Goal: Transaction & Acquisition: Purchase product/service

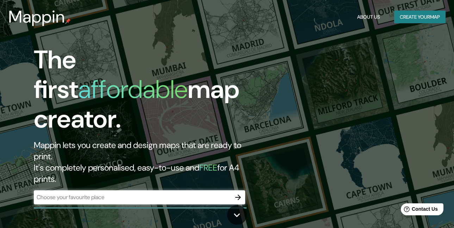
click at [154, 190] on div "​" at bounding box center [139, 197] width 211 height 14
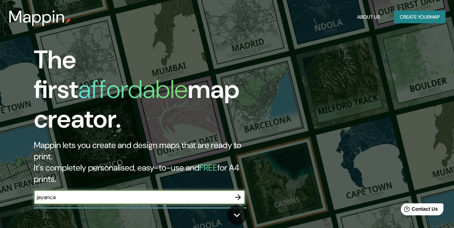
type input "jayanca"
click at [237, 193] on icon "button" at bounding box center [238, 197] width 8 height 8
click at [410, 17] on button "Create your map" at bounding box center [419, 17] width 51 height 13
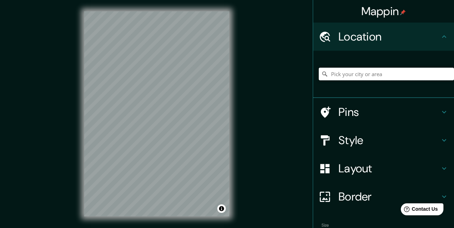
click at [355, 72] on input "Pick your city or area" at bounding box center [386, 74] width 135 height 13
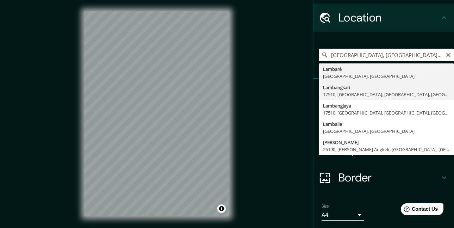
scroll to position [6, 0]
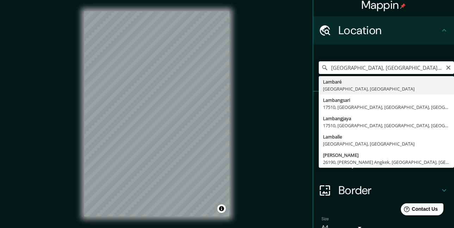
click at [368, 66] on input "[GEOGRAPHIC_DATA], [GEOGRAPHIC_DATA], [GEOGRAPHIC_DATA]" at bounding box center [386, 67] width 135 height 13
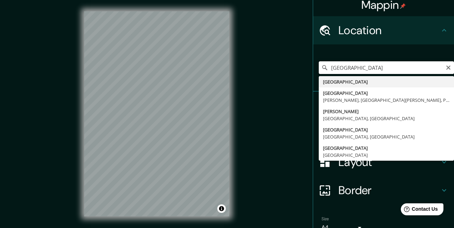
click at [367, 67] on input "[GEOGRAPHIC_DATA]" at bounding box center [386, 67] width 135 height 13
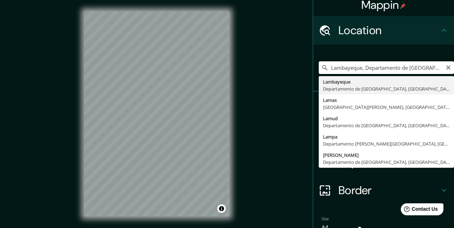
scroll to position [0, 0]
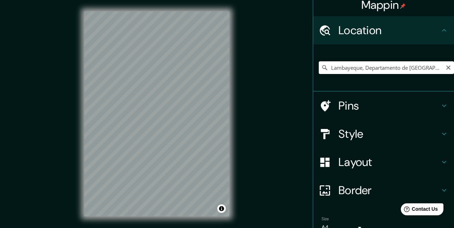
click at [406, 67] on input "Lambayeque, Departamento de [GEOGRAPHIC_DATA], [GEOGRAPHIC_DATA]" at bounding box center [386, 67] width 135 height 13
drag, startPoint x: 413, startPoint y: 68, endPoint x: 459, endPoint y: 71, distance: 46.2
click at [454, 71] on html "Mappin Location [GEOGRAPHIC_DATA], [GEOGRAPHIC_DATA], [GEOGRAPHIC_DATA] Pins St…" at bounding box center [227, 114] width 454 height 228
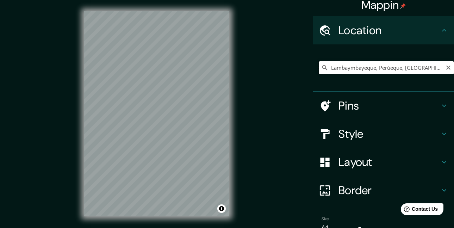
click at [335, 67] on input "Lambaymbayeque, Perúeque, [GEOGRAPHIC_DATA]" at bounding box center [386, 67] width 135 height 13
drag, startPoint x: 328, startPoint y: 67, endPoint x: 320, endPoint y: 65, distance: 8.2
click at [320, 65] on div "Lambaymbayeque, Perúeque, [GEOGRAPHIC_DATA]" at bounding box center [386, 67] width 135 height 13
click at [329, 67] on input "Lambaymbayeque, Perúeque, [GEOGRAPHIC_DATA]" at bounding box center [386, 67] width 135 height 13
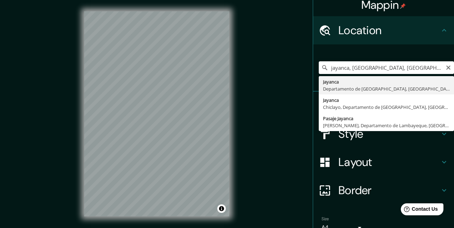
type input "Jayanca, Departamento de [GEOGRAPHIC_DATA], [GEOGRAPHIC_DATA]"
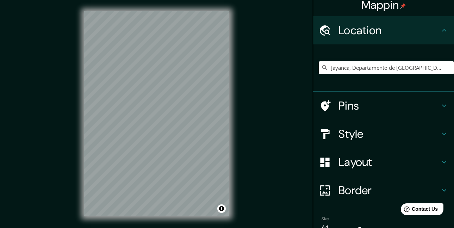
click at [354, 184] on h4 "Border" at bounding box center [388, 190] width 101 height 14
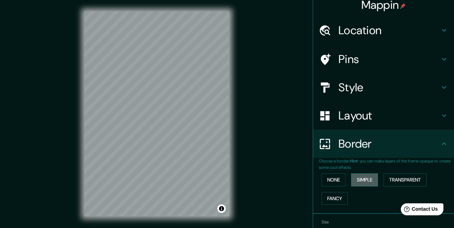
click at [361, 178] on button "Simple" at bounding box center [364, 179] width 27 height 13
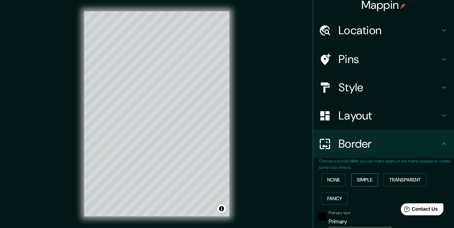
click at [359, 177] on button "Simple" at bounding box center [364, 179] width 27 height 13
type input "165"
type input "33"
click at [339, 174] on button "None" at bounding box center [334, 179] width 24 height 13
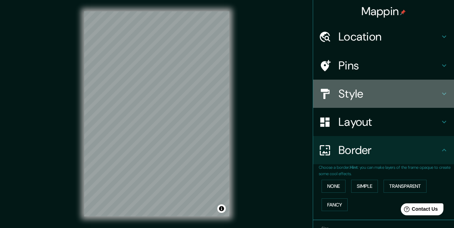
click at [347, 98] on h4 "Style" at bounding box center [388, 94] width 101 height 14
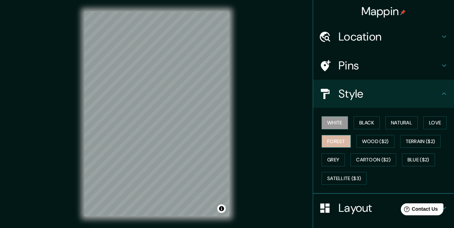
click at [336, 139] on button "Forest" at bounding box center [336, 141] width 29 height 13
click at [335, 140] on button "Forest" at bounding box center [336, 141] width 29 height 13
click at [336, 119] on button "White" at bounding box center [335, 122] width 26 height 13
click at [356, 152] on div "White Black Natural Love Forest Wood ($2) Terrain ($2) Grey Cartoon ($2) Blue (…" at bounding box center [386, 150] width 135 height 74
click at [340, 161] on button "Grey" at bounding box center [333, 159] width 23 height 13
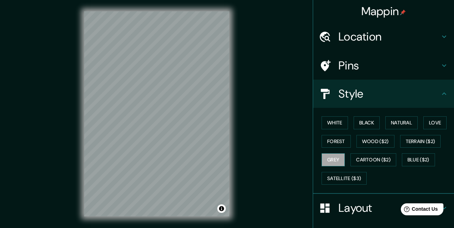
click at [339, 161] on button "Grey" at bounding box center [333, 159] width 23 height 13
click at [370, 157] on button "Cartoon ($2)" at bounding box center [373, 159] width 46 height 13
click at [325, 159] on button "Grey" at bounding box center [333, 159] width 23 height 13
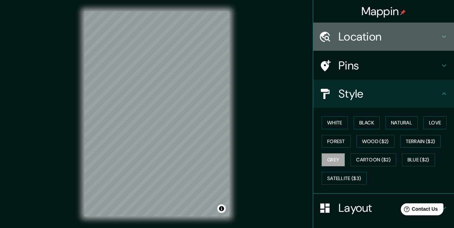
click at [357, 39] on h4 "Location" at bounding box center [388, 37] width 101 height 14
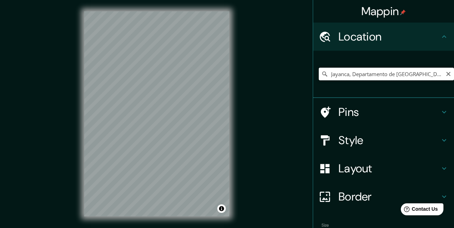
click at [337, 74] on input "Jayanca, Departamento de [GEOGRAPHIC_DATA], [GEOGRAPHIC_DATA]" at bounding box center [386, 74] width 135 height 13
click at [325, 73] on input "Jayanca, Departamento de [GEOGRAPHIC_DATA], [GEOGRAPHIC_DATA]" at bounding box center [386, 74] width 135 height 13
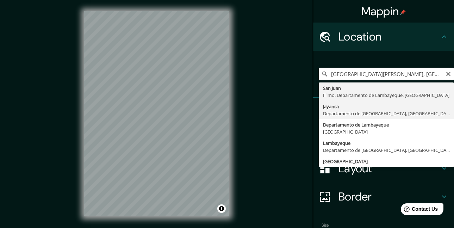
type input "Jayanca, Departamento de [GEOGRAPHIC_DATA], [GEOGRAPHIC_DATA]"
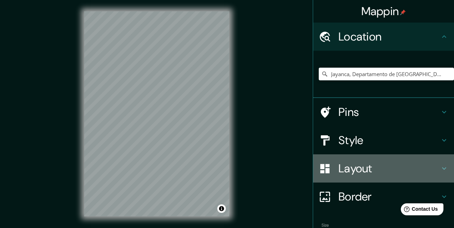
click at [369, 168] on h4 "Layout" at bounding box center [388, 168] width 101 height 14
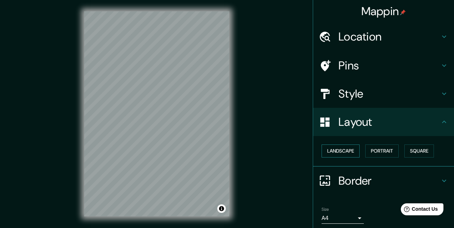
click at [350, 151] on button "Landscape" at bounding box center [341, 150] width 38 height 13
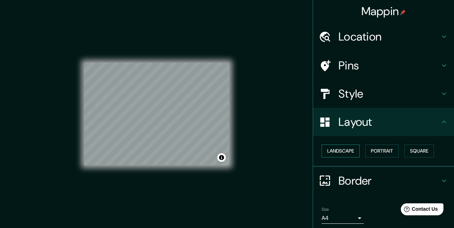
click at [350, 151] on button "Landscape" at bounding box center [341, 150] width 38 height 13
click at [387, 149] on button "Portrait" at bounding box center [381, 150] width 33 height 13
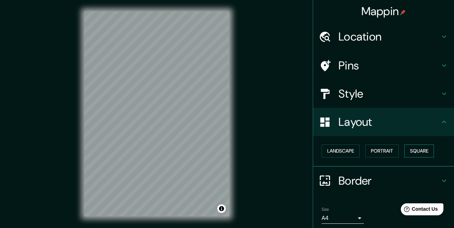
click at [420, 150] on button "Square" at bounding box center [419, 150] width 30 height 13
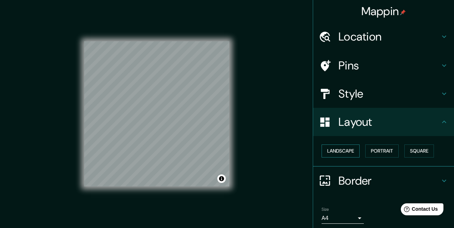
click at [346, 150] on button "Landscape" at bounding box center [341, 150] width 38 height 13
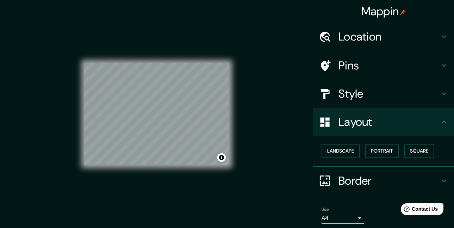
click at [397, 146] on div "Landscape [GEOGRAPHIC_DATA]" at bounding box center [386, 151] width 135 height 19
click at [421, 146] on button "Square" at bounding box center [419, 150] width 30 height 13
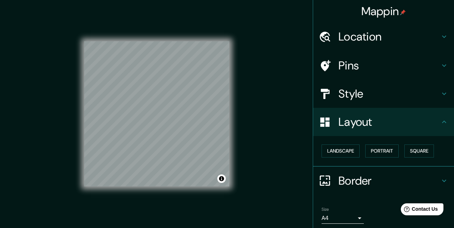
click at [411, 112] on div "Layout" at bounding box center [383, 122] width 141 height 28
click at [410, 117] on h4 "Layout" at bounding box center [388, 122] width 101 height 14
click at [421, 149] on button "Square" at bounding box center [419, 150] width 30 height 13
click at [383, 151] on button "Portrait" at bounding box center [381, 150] width 33 height 13
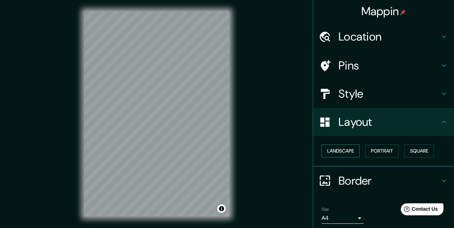
click at [352, 151] on button "Landscape" at bounding box center [341, 150] width 38 height 13
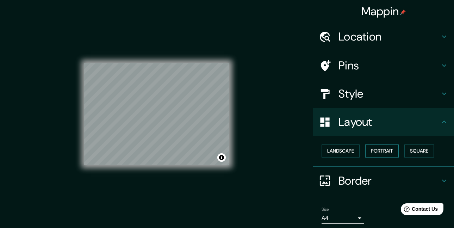
click at [385, 151] on button "Portrait" at bounding box center [381, 150] width 33 height 13
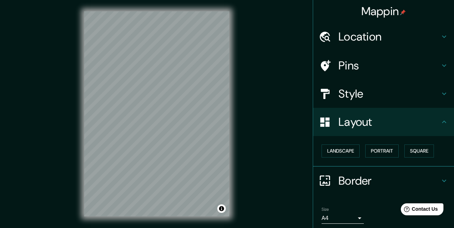
click at [388, 96] on h4 "Style" at bounding box center [388, 94] width 101 height 14
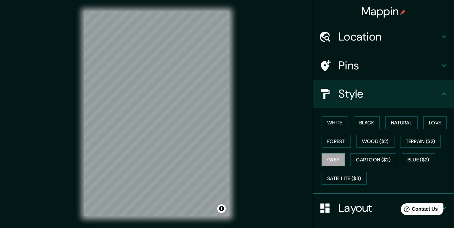
click at [366, 68] on h4 "Pins" at bounding box center [388, 65] width 101 height 14
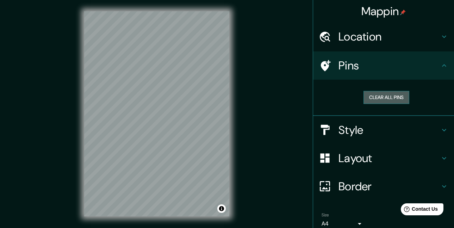
click at [378, 91] on button "Clear all pins" at bounding box center [386, 97] width 46 height 13
click at [378, 100] on button "Clear all pins" at bounding box center [386, 97] width 46 height 13
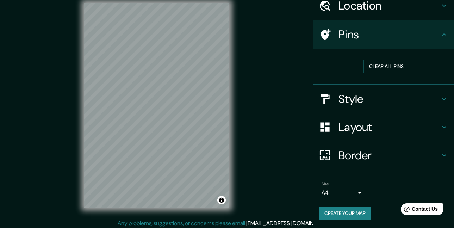
scroll to position [11, 0]
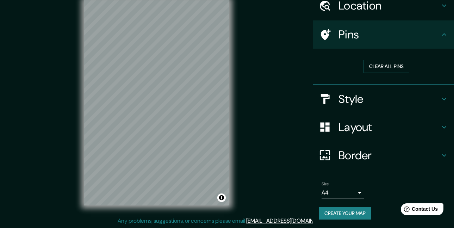
click at [347, 191] on body "Mappin Location [GEOGRAPHIC_DATA], [GEOGRAPHIC_DATA], [GEOGRAPHIC_DATA] Pins Cl…" at bounding box center [227, 103] width 454 height 228
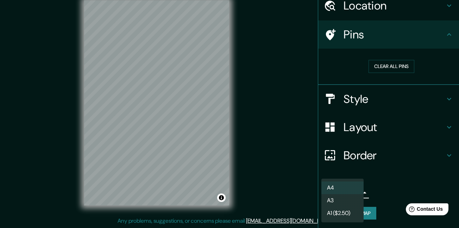
click at [350, 198] on li "A3" at bounding box center [343, 200] width 42 height 13
type input "a4"
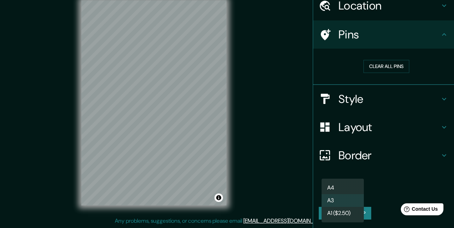
click at [350, 195] on body "Mappin Location [GEOGRAPHIC_DATA], [GEOGRAPHIC_DATA], [GEOGRAPHIC_DATA] Pins Cl…" at bounding box center [227, 103] width 454 height 228
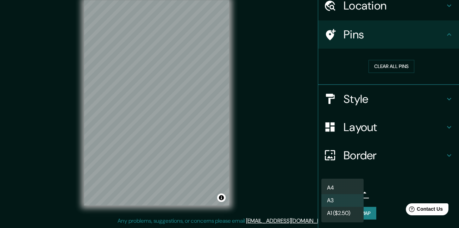
click at [366, 14] on div at bounding box center [229, 114] width 459 height 228
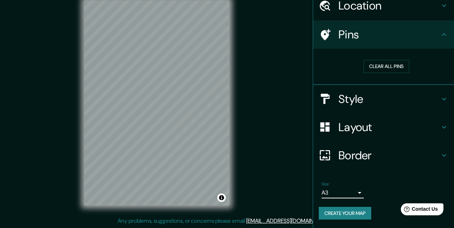
click at [364, 10] on h4 "Location" at bounding box center [388, 6] width 101 height 14
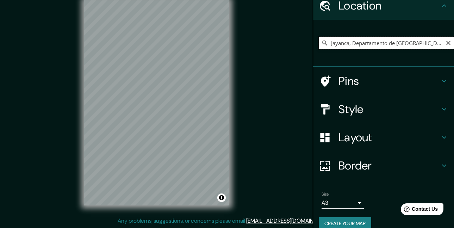
click at [346, 43] on input "Jayanca, Departamento de [GEOGRAPHIC_DATA], [GEOGRAPHIC_DATA]" at bounding box center [386, 43] width 135 height 13
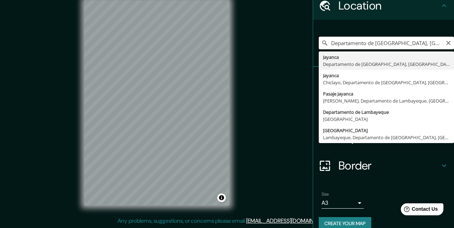
type input "Jayanca, Departamento de [GEOGRAPHIC_DATA], [GEOGRAPHIC_DATA]"
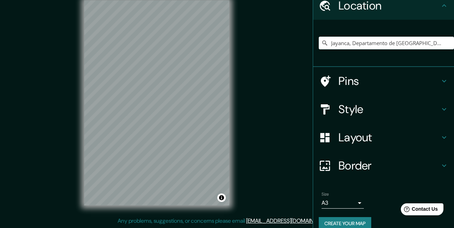
click at [334, 201] on body "Mappin Location [GEOGRAPHIC_DATA], [GEOGRAPHIC_DATA], [GEOGRAPHIC_DATA] [GEOGRA…" at bounding box center [227, 103] width 454 height 228
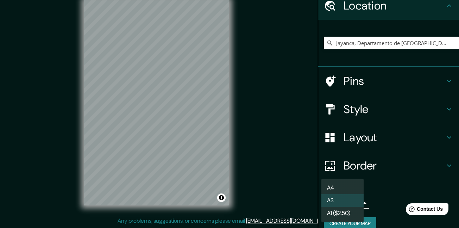
click at [342, 186] on li "A4" at bounding box center [343, 187] width 42 height 13
type input "single"
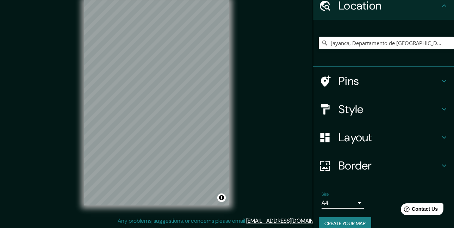
click at [362, 164] on h4 "Border" at bounding box center [388, 165] width 101 height 14
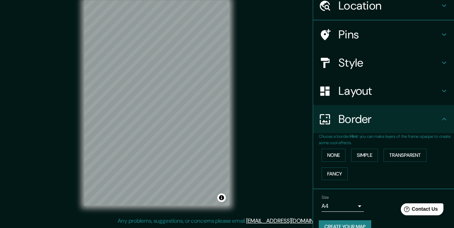
scroll to position [31, 0]
click at [360, 160] on button "Simple" at bounding box center [364, 155] width 27 height 13
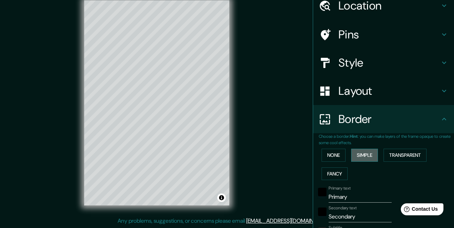
click at [361, 157] on button "Simple" at bounding box center [364, 155] width 27 height 13
type input "165"
type input "33"
click at [390, 155] on button "Transparent" at bounding box center [404, 155] width 43 height 13
click at [342, 152] on div "None Simple Transparent Fancy" at bounding box center [386, 164] width 135 height 37
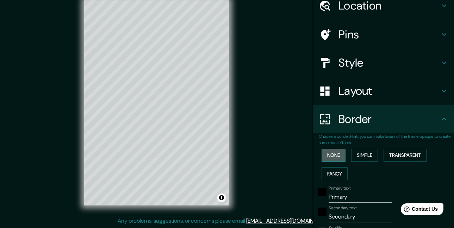
click at [328, 155] on button "None" at bounding box center [334, 155] width 24 height 13
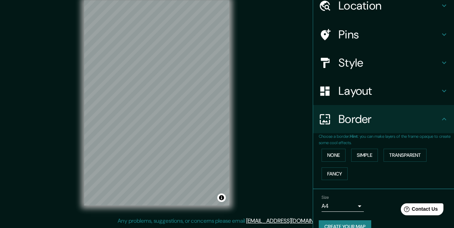
click at [345, 94] on h4 "Layout" at bounding box center [388, 91] width 101 height 14
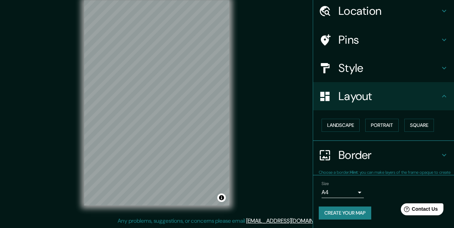
scroll to position [25, 0]
click at [351, 77] on div "Style" at bounding box center [383, 68] width 141 height 28
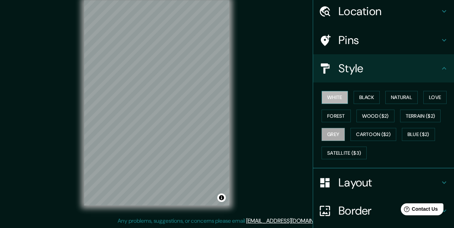
click at [333, 98] on button "White" at bounding box center [335, 97] width 26 height 13
click at [357, 98] on button "Black" at bounding box center [367, 97] width 26 height 13
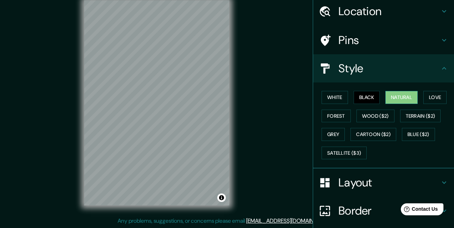
click at [406, 95] on button "Natural" at bounding box center [401, 97] width 32 height 13
click at [433, 91] on button "Love" at bounding box center [434, 97] width 23 height 13
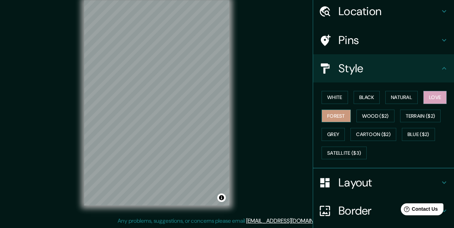
click at [337, 115] on button "Forest" at bounding box center [336, 116] width 29 height 13
click at [365, 117] on button "Wood ($2)" at bounding box center [375, 116] width 38 height 13
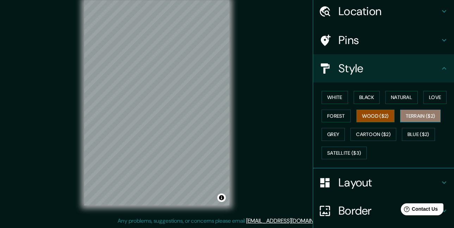
click at [403, 117] on button "Terrain ($2)" at bounding box center [420, 116] width 41 height 13
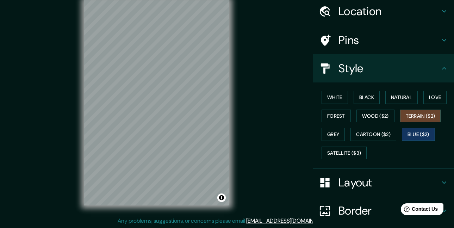
click at [408, 130] on button "Blue ($2)" at bounding box center [418, 134] width 33 height 13
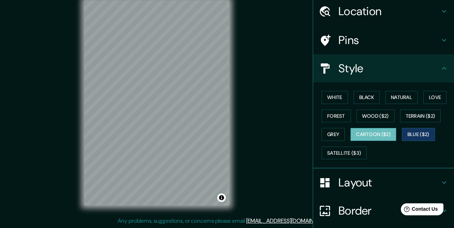
click at [361, 132] on button "Cartoon ($2)" at bounding box center [373, 134] width 46 height 13
click at [329, 133] on button "Grey" at bounding box center [333, 134] width 23 height 13
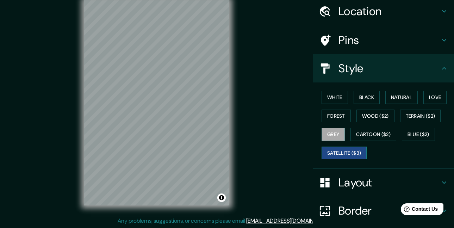
click at [342, 148] on button "Satellite ($3)" at bounding box center [344, 152] width 45 height 13
click at [337, 118] on button "Forest" at bounding box center [336, 116] width 29 height 13
